Goal: Task Accomplishment & Management: Complete application form

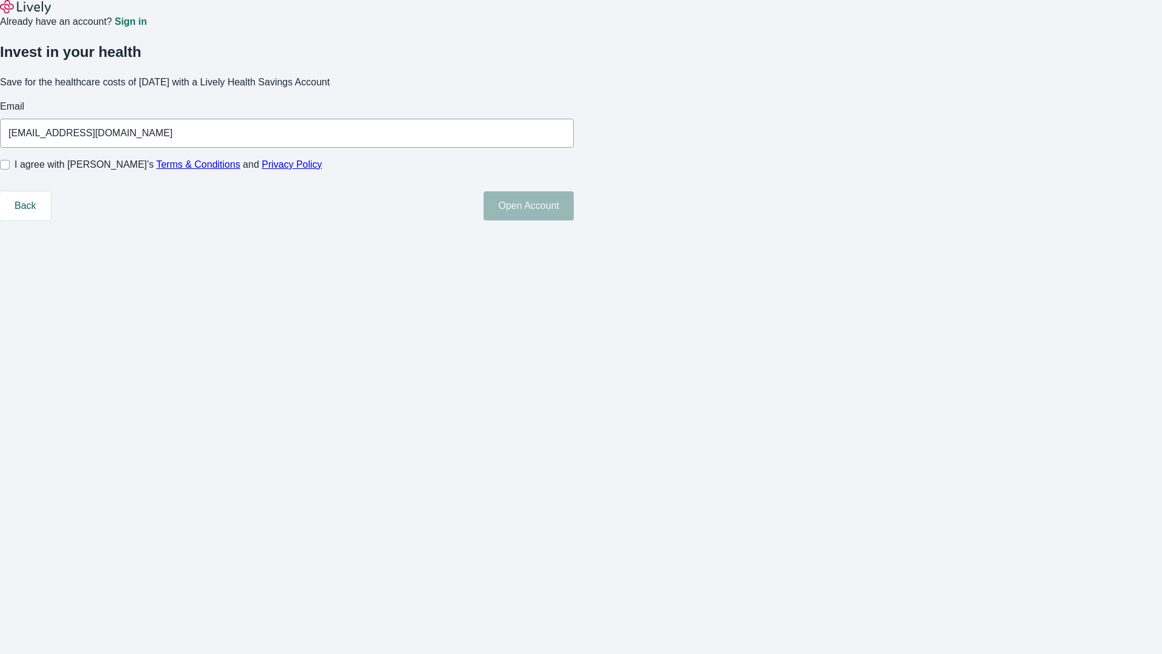
click at [10, 169] on input "I agree with Lively’s Terms & Conditions and Privacy Policy" at bounding box center [5, 165] width 10 height 10
checkbox input "true"
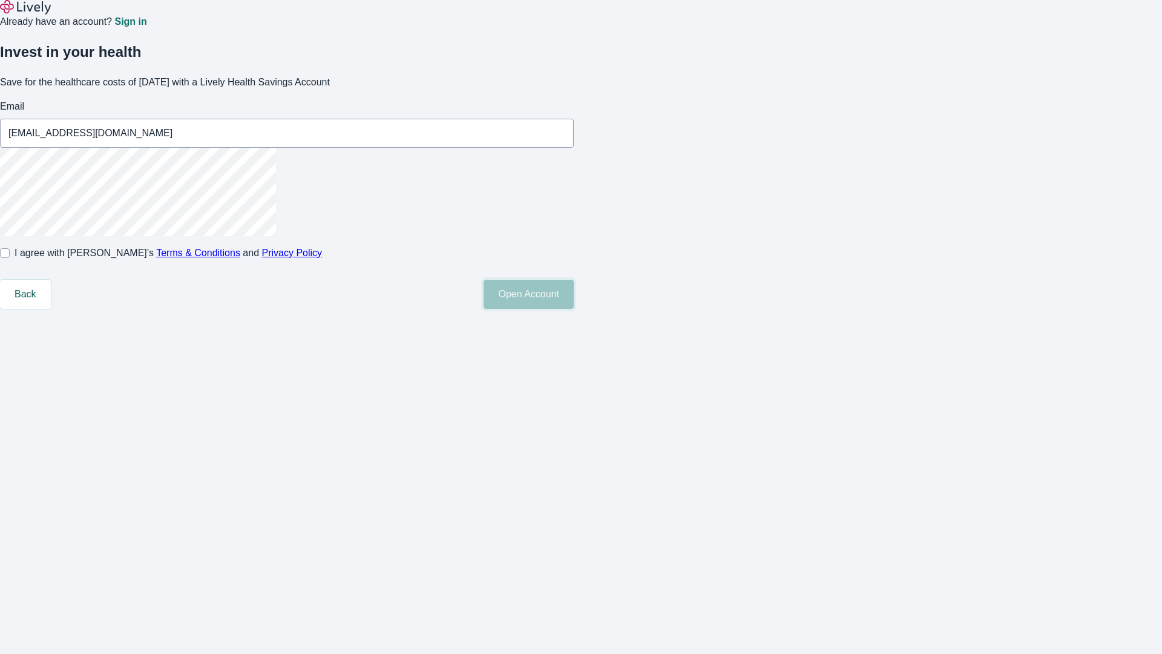
click at [574, 309] on button "Open Account" at bounding box center [529, 294] width 90 height 29
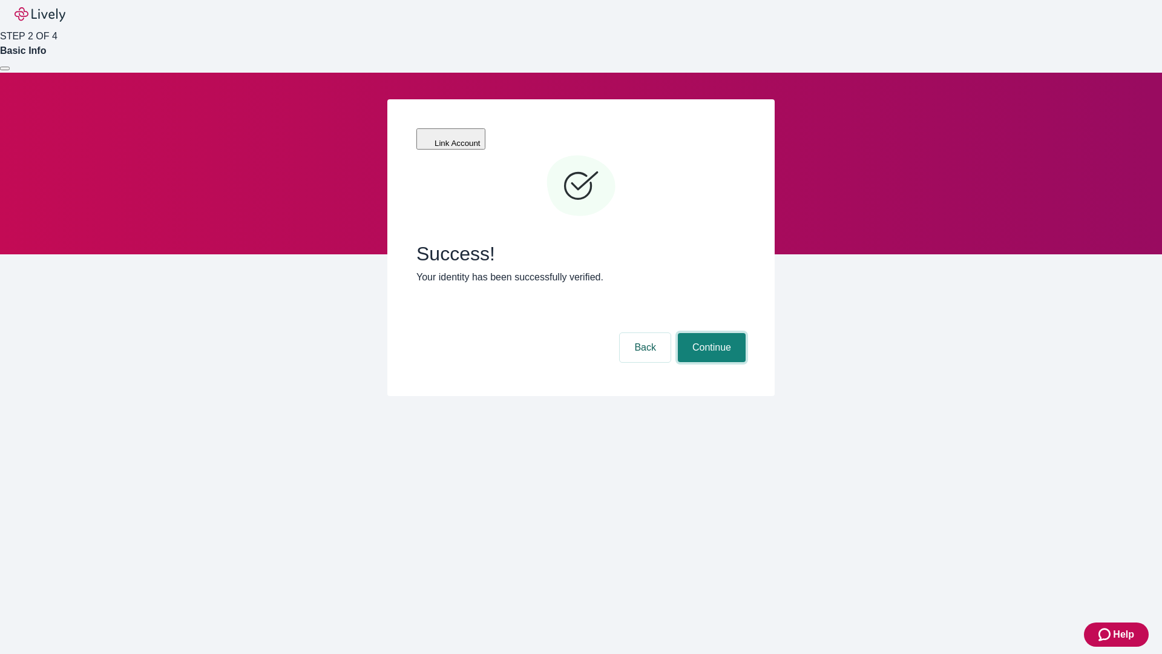
click at [710, 333] on button "Continue" at bounding box center [712, 347] width 68 height 29
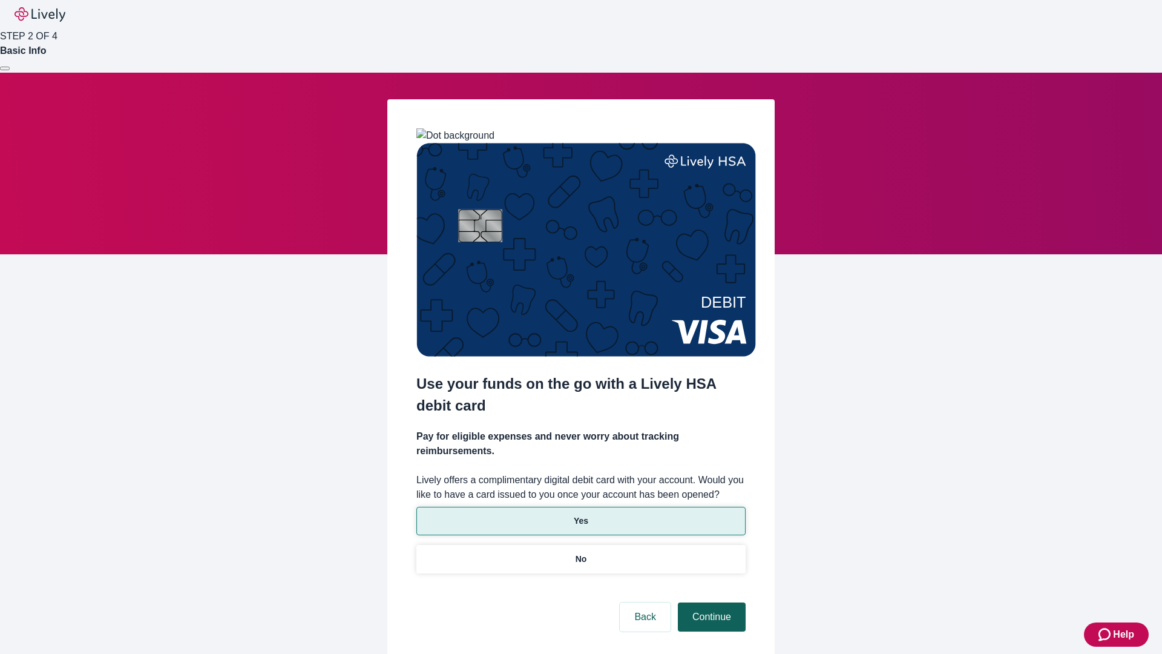
click at [580, 514] on p "Yes" at bounding box center [581, 520] width 15 height 13
click at [710, 602] on button "Continue" at bounding box center [712, 616] width 68 height 29
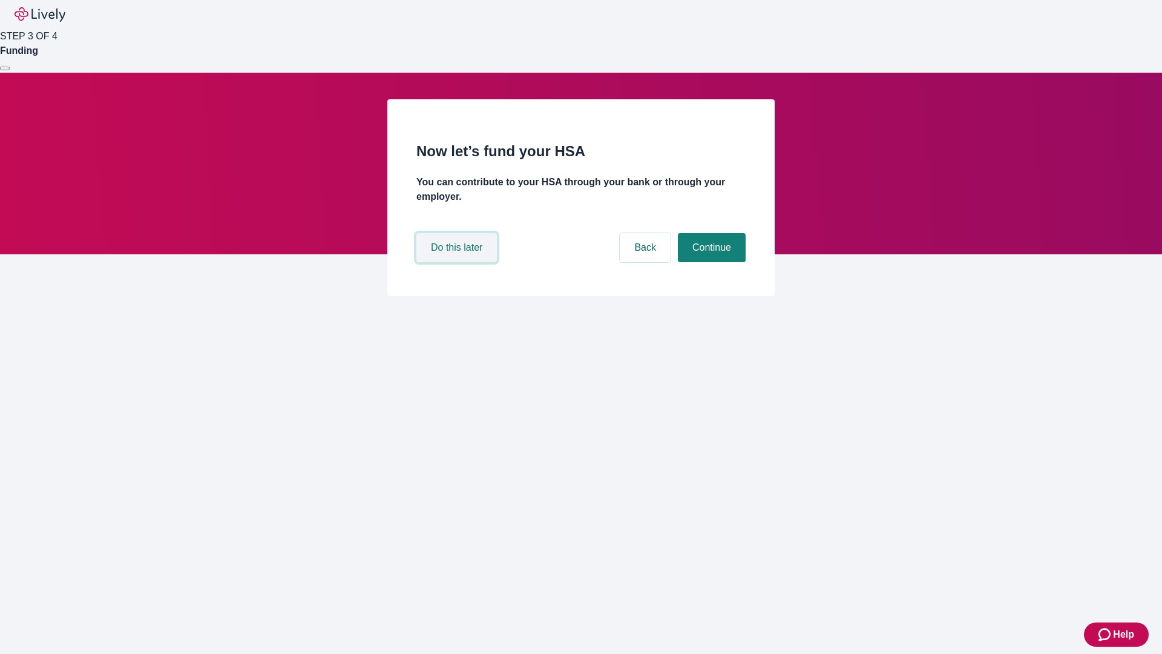
click at [458, 262] on button "Do this later" at bounding box center [456, 247] width 80 height 29
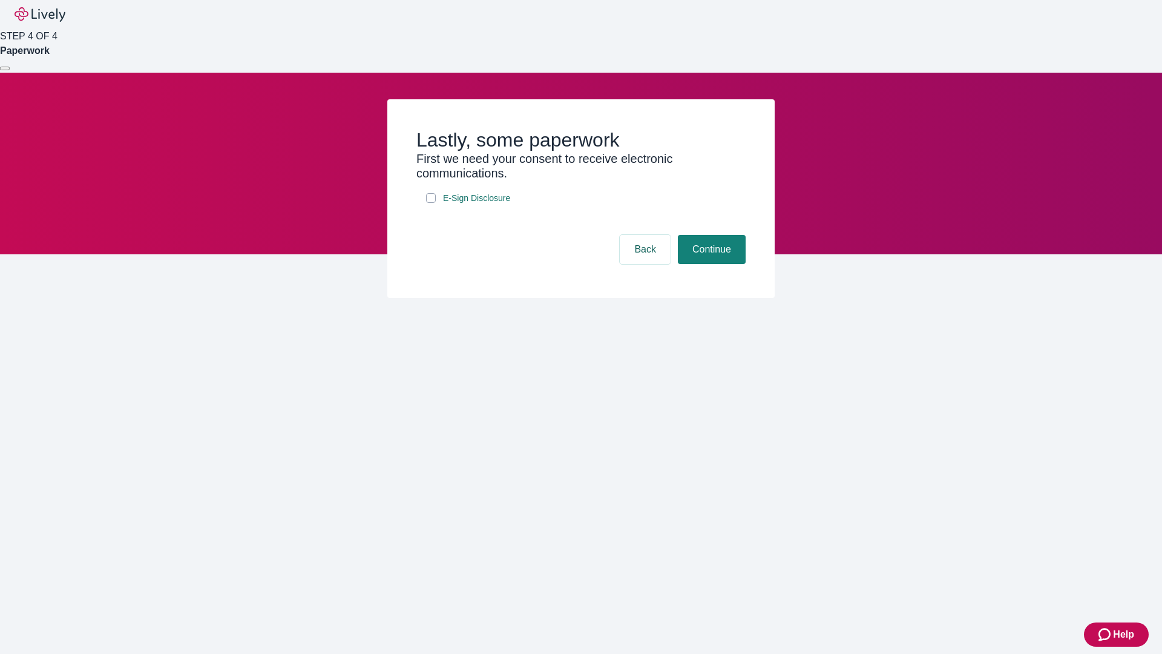
click at [431, 203] on input "E-Sign Disclosure" at bounding box center [431, 198] width 10 height 10
checkbox input "true"
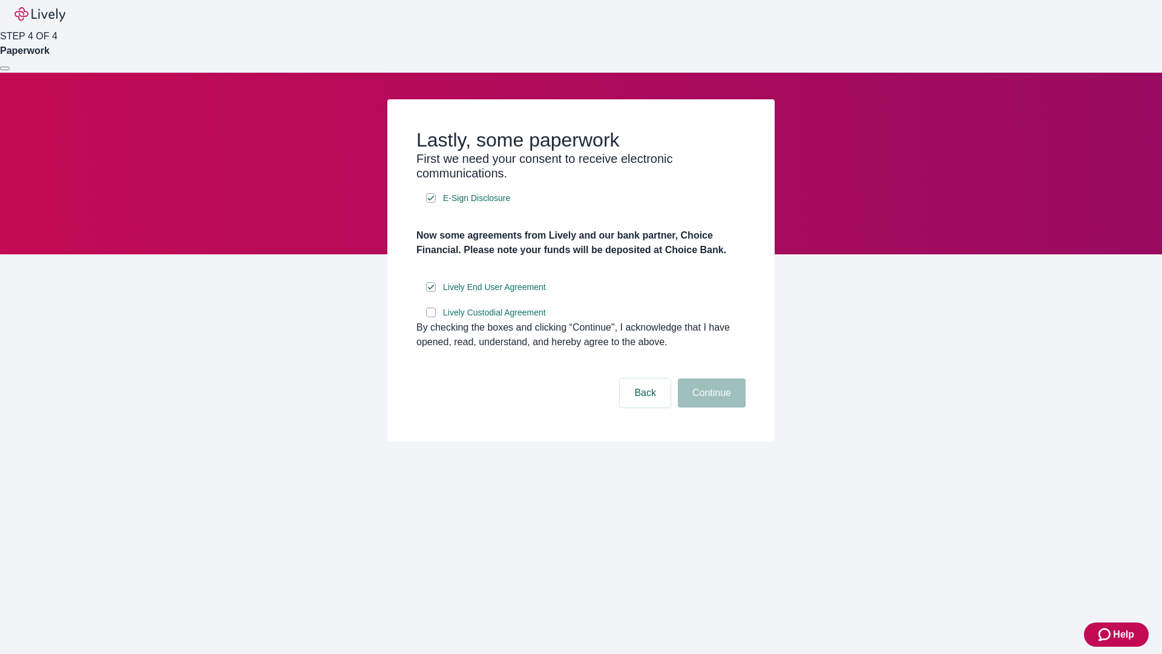
click at [431, 317] on input "Lively Custodial Agreement" at bounding box center [431, 312] width 10 height 10
checkbox input "true"
click at [710, 407] on button "Continue" at bounding box center [712, 392] width 68 height 29
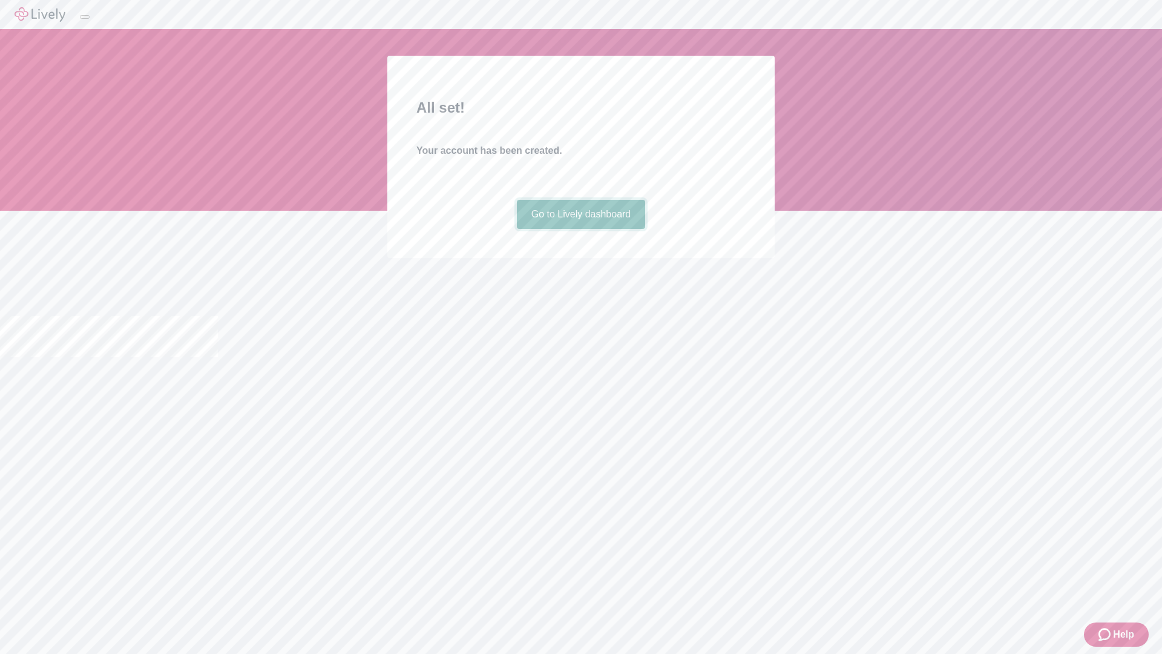
click at [580, 229] on link "Go to Lively dashboard" at bounding box center [581, 214] width 129 height 29
